Goal: Find specific page/section: Find specific page/section

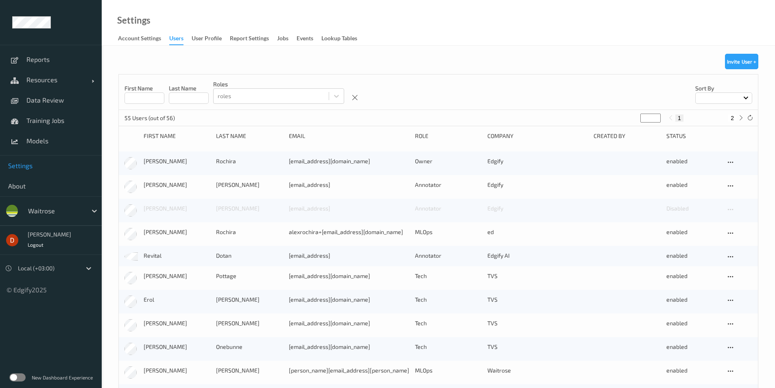
click at [451, 41] on div "Settings Account Settings users User Profile Report Settings Jobs events Lookup…" at bounding box center [439, 23] width 674 height 46
click at [481, 80] on div "First Name Last Name roles roles Sort by" at bounding box center [438, 91] width 639 height 35
click at [82, 209] on div at bounding box center [55, 211] width 55 height 10
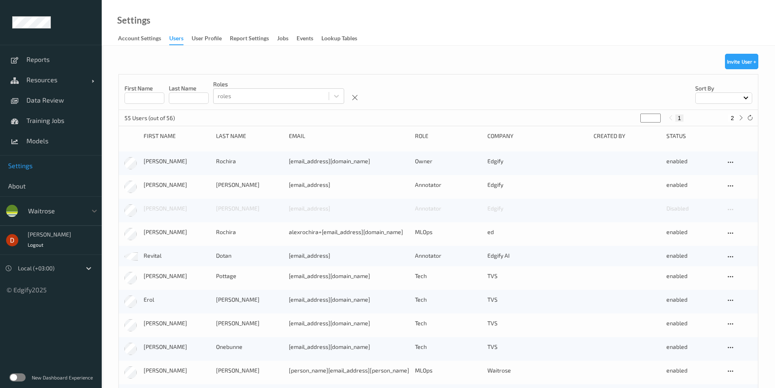
click at [404, 79] on div "First Name Last Name roles roles Sort by" at bounding box center [438, 91] width 639 height 35
click at [356, 99] on icon at bounding box center [355, 97] width 7 height 7
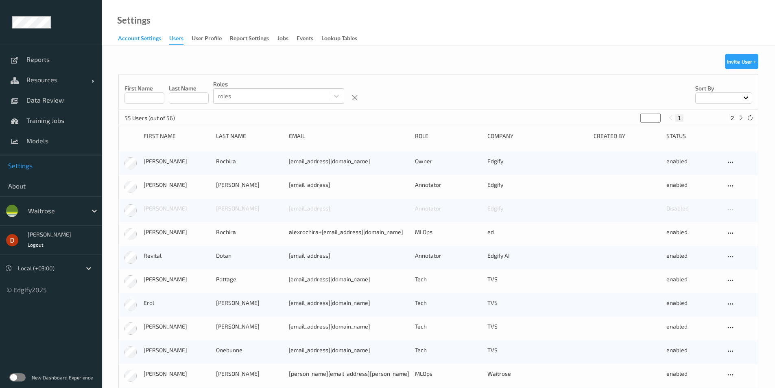
click at [127, 38] on div "Account Settings" at bounding box center [139, 39] width 43 height 10
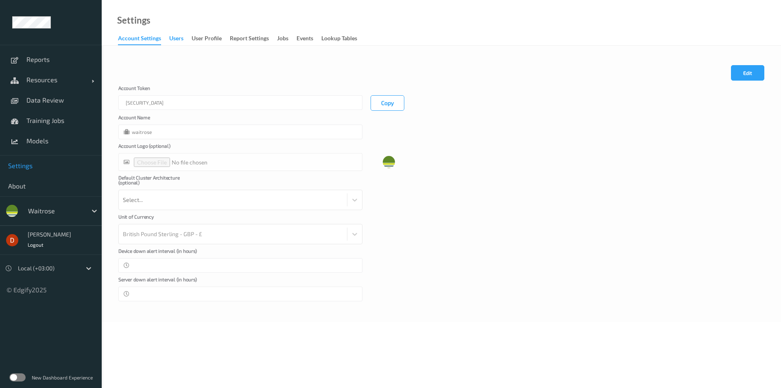
click at [180, 44] on div "users" at bounding box center [176, 39] width 14 height 10
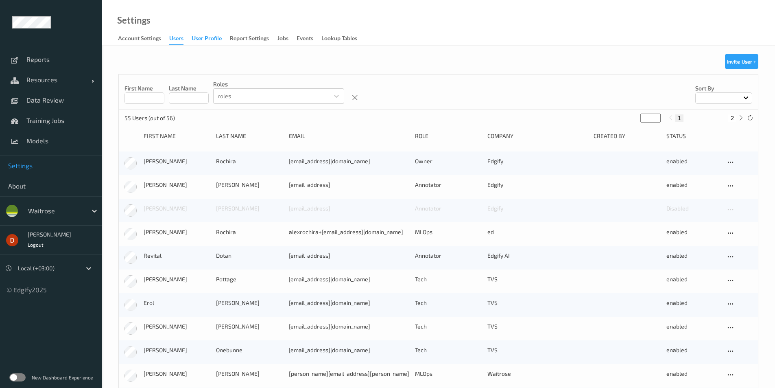
click at [203, 37] on div "User Profile" at bounding box center [207, 39] width 30 height 10
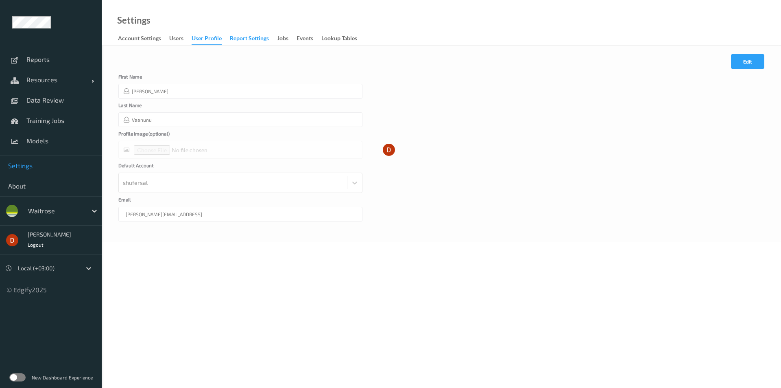
click at [244, 42] on div "Report Settings" at bounding box center [249, 39] width 39 height 10
click at [288, 37] on div "Jobs" at bounding box center [282, 39] width 11 height 10
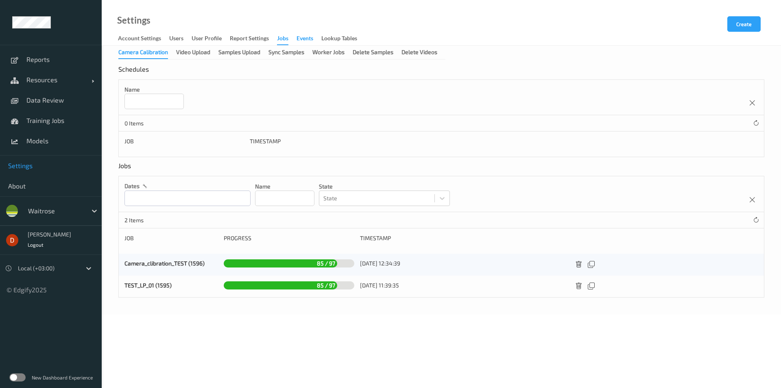
click at [303, 37] on div "events" at bounding box center [305, 39] width 17 height 10
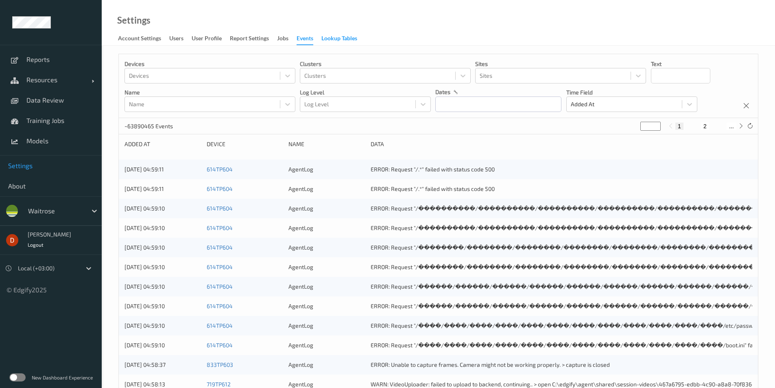
click at [330, 42] on div "Lookup Tables" at bounding box center [339, 39] width 36 height 10
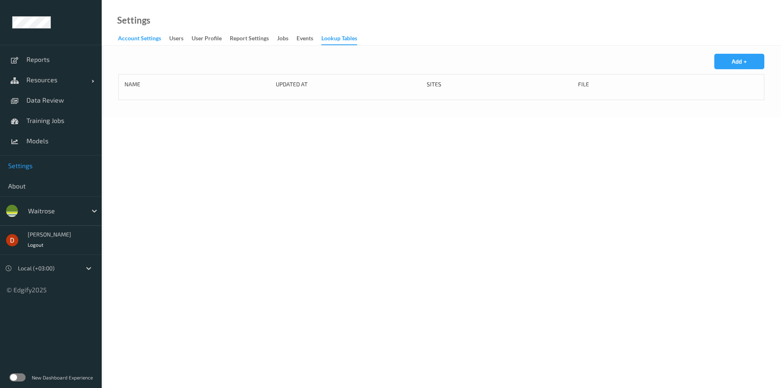
click at [152, 35] on div "Account Settings" at bounding box center [139, 39] width 43 height 10
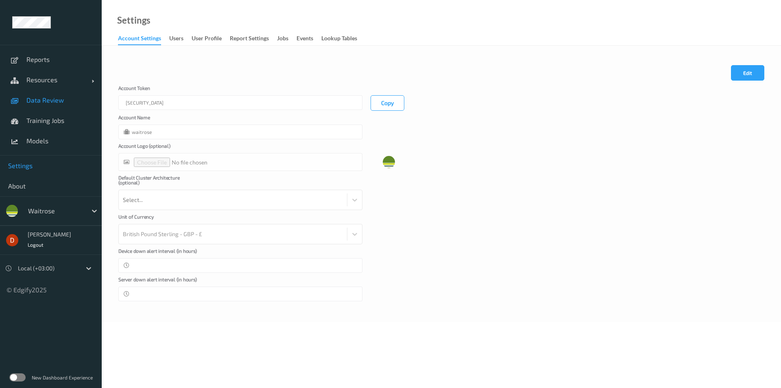
click at [61, 96] on link "Data Review" at bounding box center [51, 100] width 102 height 20
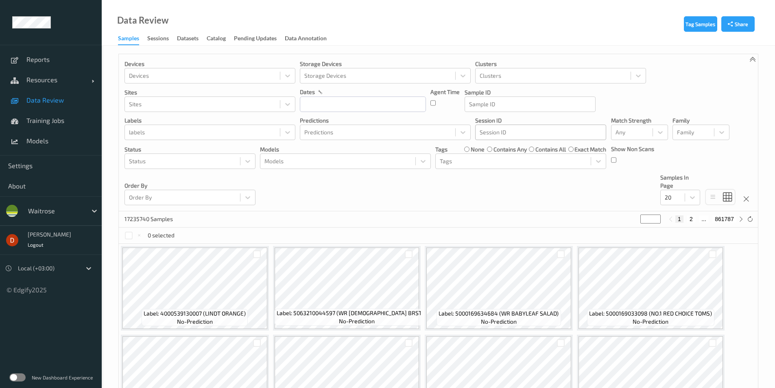
click at [555, 133] on div at bounding box center [541, 132] width 122 height 10
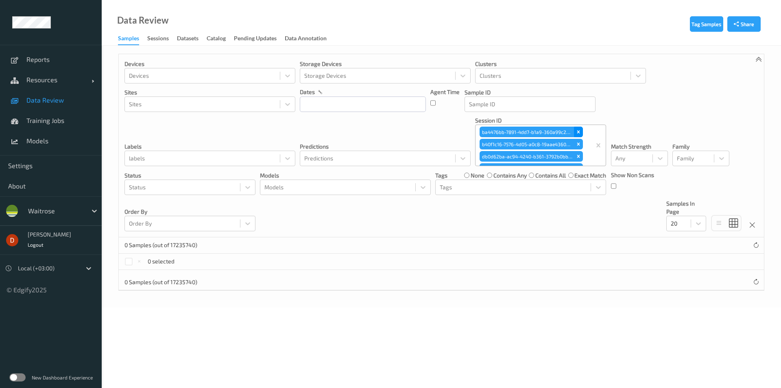
click at [555, 137] on div "Remove ba4476bb-7891-4dd7-b1a9-360a99c2dd4a" at bounding box center [578, 132] width 9 height 11
click at [555, 141] on icon "Remove db0d62ba-ac94-4240-b361-3792b0bbcb70" at bounding box center [579, 144] width 6 height 6
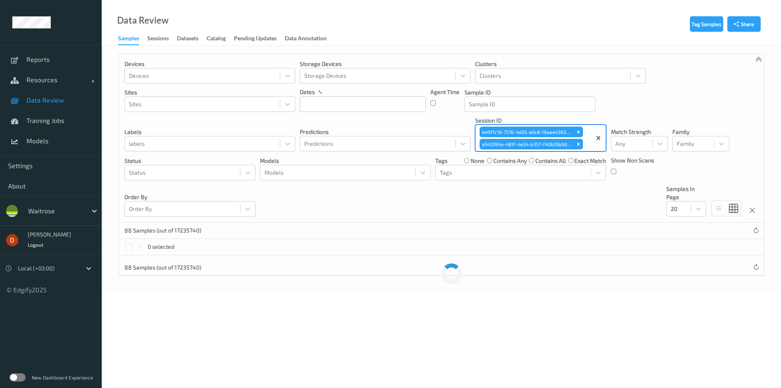
click at [555, 137] on div "b40f1c16-7576-4d05-a0c8-19aae4360083 db0d62ba-ac94-4240-b361-3792b0bbcb70 e5420…" at bounding box center [534, 138] width 116 height 26
click at [555, 137] on div "Remove b40f1c16-7576-4d05-a0c8-19aae4360083" at bounding box center [578, 132] width 9 height 11
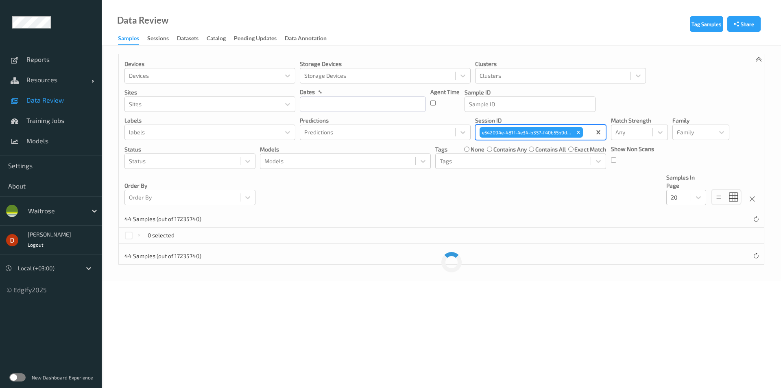
click at [555, 137] on div "b40f1c16-7576-4d05-a0c8-19aae4360083 e542094e-481f-4e34-b357-f40b55b9de3d" at bounding box center [534, 132] width 116 height 14
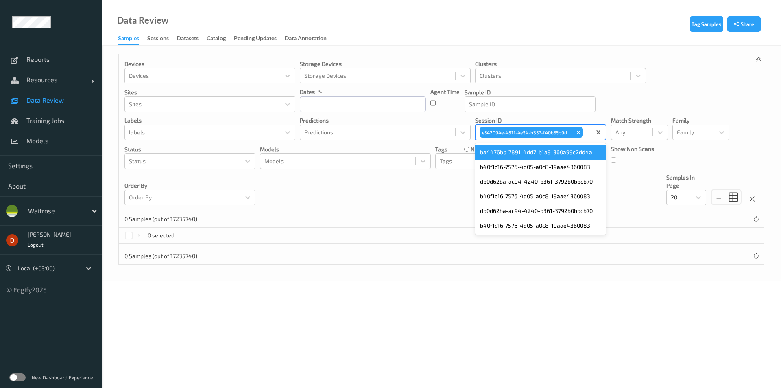
click at [555, 137] on div "Remove e542094e-481f-4e34-b357-f40b55b9de3d" at bounding box center [578, 132] width 9 height 11
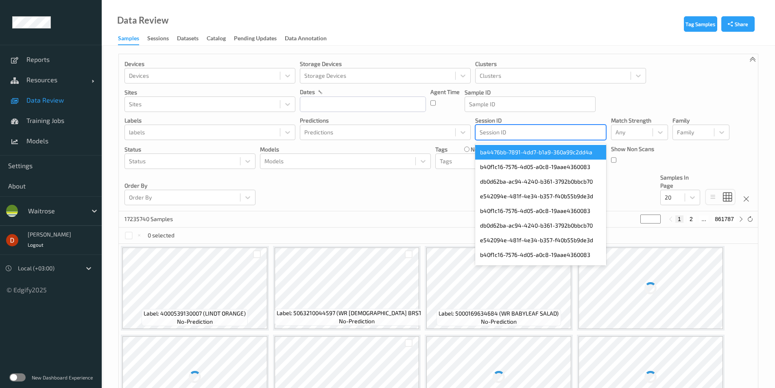
click at [528, 94] on p "Sample ID" at bounding box center [530, 92] width 131 height 8
click at [535, 101] on div at bounding box center [530, 104] width 122 height 10
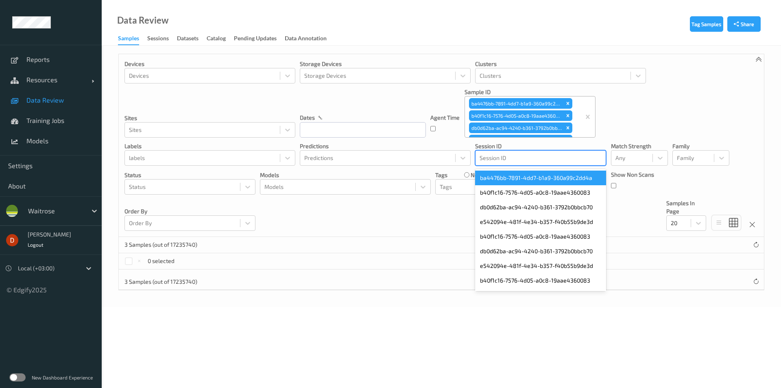
click at [555, 117] on div "Devices Devices Storage Devices Storage Devices Clusters Clusters Sites Sites d…" at bounding box center [441, 145] width 645 height 183
click at [555, 215] on div "Devices Devices Storage Devices Storage Devices Clusters Clusters Sites Sites d…" at bounding box center [441, 145] width 645 height 183
click at [555, 179] on div "ba4476bb-7891-4dd7-b1a9-360a99c2dd4a" at bounding box center [540, 178] width 131 height 15
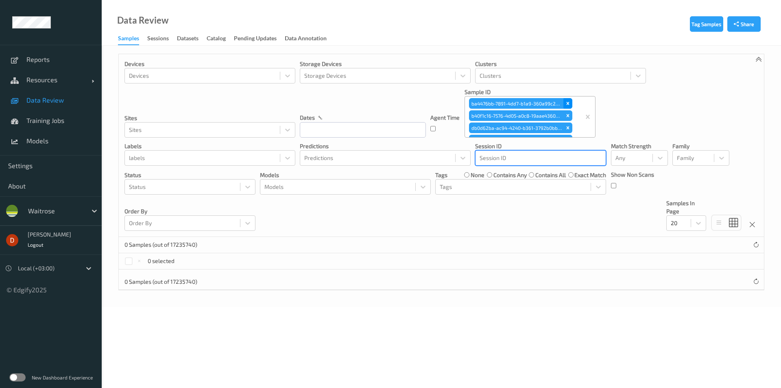
click at [555, 99] on div "Remove ba4476bb-7891-4dd7-b1a9-360a99c2dd4a" at bounding box center [568, 103] width 9 height 11
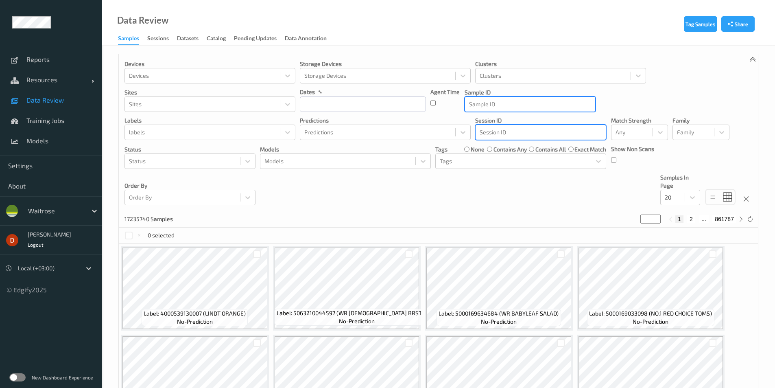
click at [555, 110] on div "Devices Devices Storage Devices Storage Devices Clusters Clusters Sites Sites d…" at bounding box center [438, 132] width 639 height 157
click at [165, 36] on div "Sessions" at bounding box center [158, 39] width 22 height 10
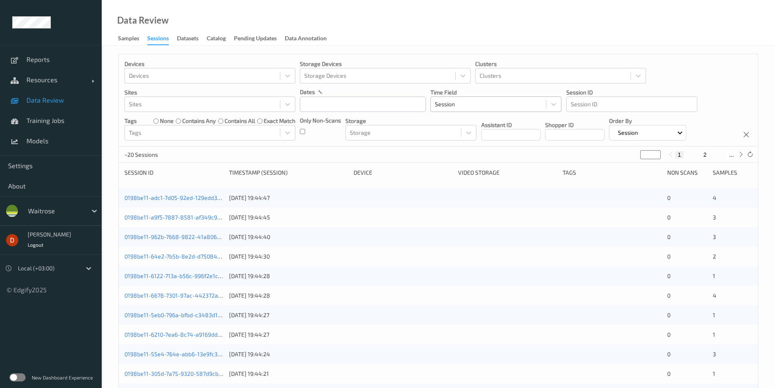
click at [493, 106] on div at bounding box center [488, 104] width 107 height 10
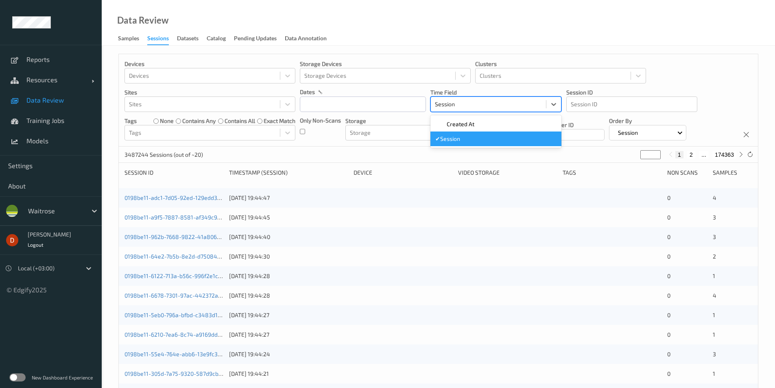
paste input "ba4476bb-7891-4dd7-b1a9-360a99c2dd4a b40f1c16-7576-4d05-a0c8-19aae4360083 db0d6…"
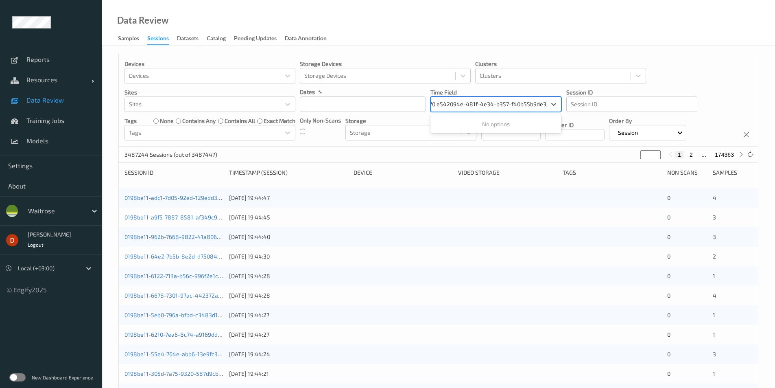
type input "ba4476bb-7891-4dd7-b1a9-360a99c2dd4a b40f1c16-7576-4d05-a0c8-19aae4360083 db0d6…"
click at [555, 60] on div "Devices Devices Storage Devices Storage Devices Clusters Clusters Sites Sites d…" at bounding box center [438, 100] width 639 height 92
click at [503, 108] on div at bounding box center [488, 104] width 107 height 10
click at [555, 72] on div "Devices Devices Storage Devices Storage Devices Clusters Clusters Sites Sites d…" at bounding box center [438, 100] width 639 height 92
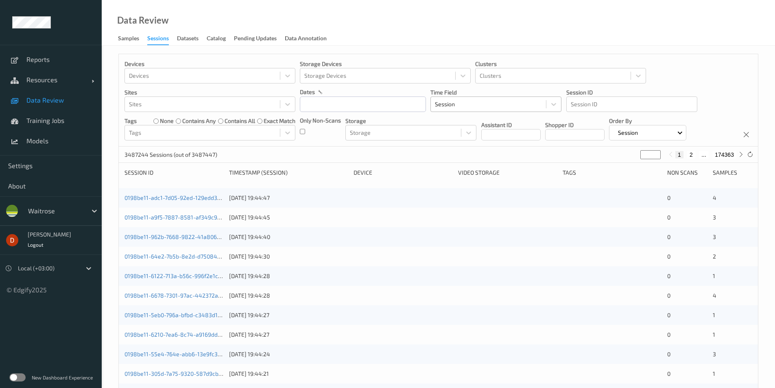
click at [515, 103] on div at bounding box center [488, 104] width 107 height 10
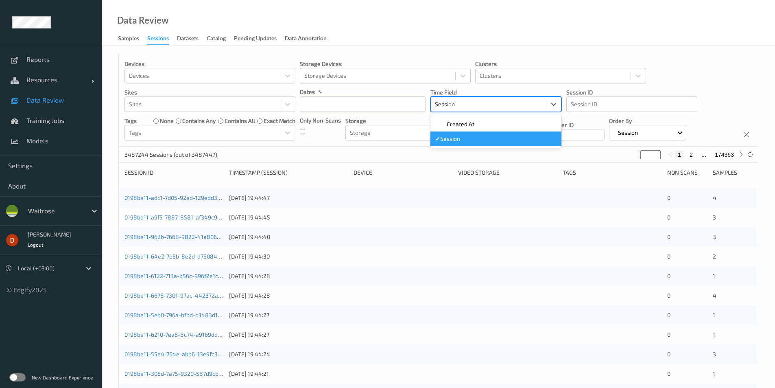
paste input "ba4476bb-7891-4dd7-b1a9-360a99c2dd4a b40f1c16-7576-4d05-a0c8-19aae4360083 db0d6…"
type input "ba4476bb-7891-4dd7-b1a9-360a99c2dd4a b40f1c16-7576-4d05-a0c8-19aae4360083 db0d6…"
click at [555, 106] on icon at bounding box center [554, 104] width 8 height 8
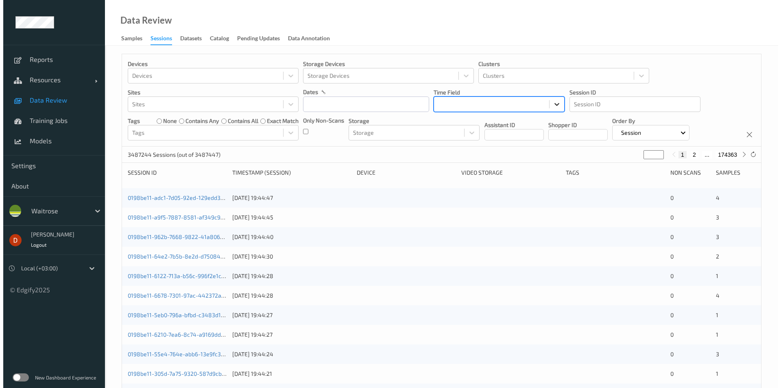
scroll to position [0, 0]
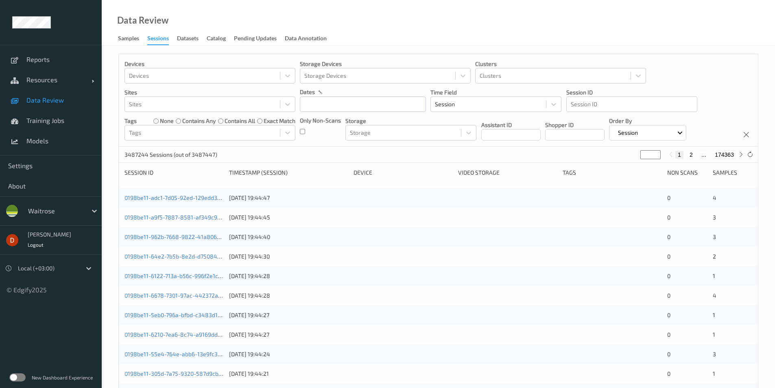
click at [555, 72] on div "Devices Devices Storage Devices Storage Devices Clusters Clusters Sites Sites d…" at bounding box center [438, 100] width 639 height 92
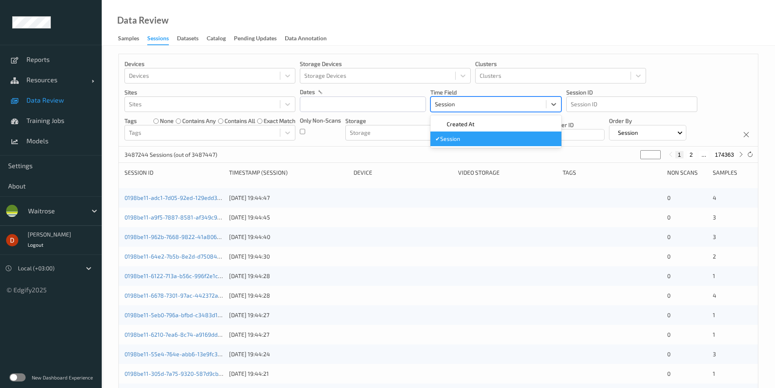
click at [512, 108] on div at bounding box center [488, 104] width 107 height 10
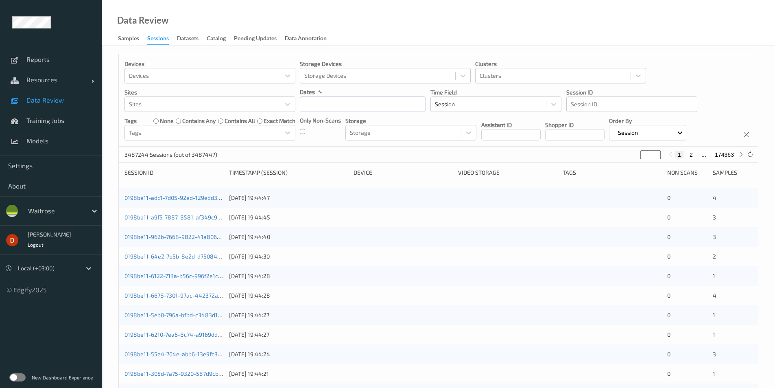
click at [555, 131] on input at bounding box center [574, 134] width 59 height 11
